Goal: Check status: Check status

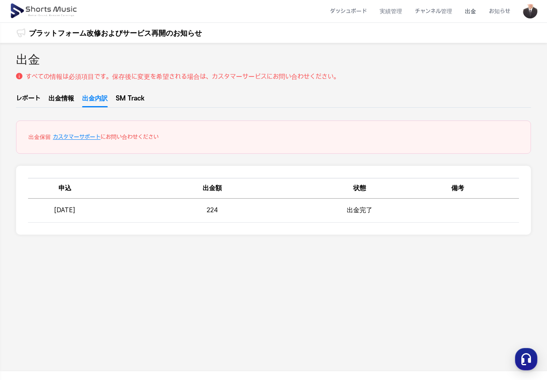
click at [221, 211] on td "224" at bounding box center [212, 211] width 221 height 24
click at [220, 212] on td "224" at bounding box center [212, 211] width 221 height 24
click at [465, 13] on li "出金" at bounding box center [471, 11] width 24 height 21
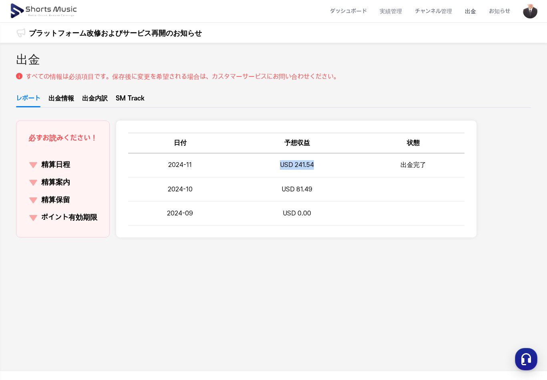
click at [332, 192] on td "USD 81.49" at bounding box center [297, 189] width 130 height 24
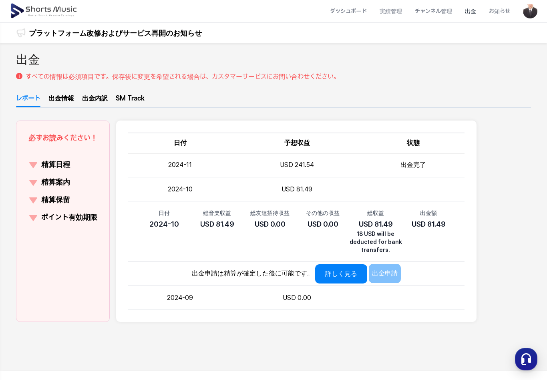
click at [342, 165] on td "USD 241.54" at bounding box center [297, 165] width 130 height 24
